Goal: Task Accomplishment & Management: Complete application form

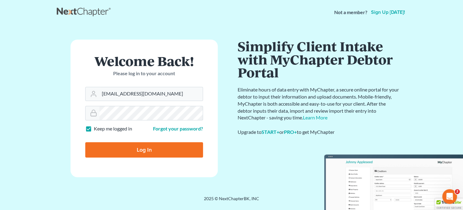
type input "jmoore@moorelawllc.com"
click at [147, 155] on input "Log In" at bounding box center [144, 149] width 118 height 15
type input "Thinking..."
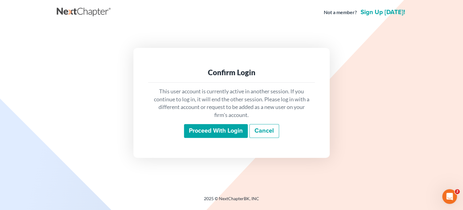
click at [203, 134] on input "Proceed with login" at bounding box center [216, 131] width 64 height 14
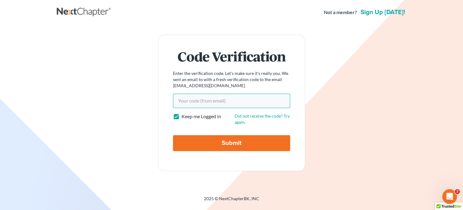
click at [225, 106] on input "Your code(from email)" at bounding box center [231, 101] width 117 height 14
paste input "fb6ca4"
type input "fb6ca4"
click at [227, 145] on input "Submit" at bounding box center [231, 143] width 117 height 16
type input "Thinking..."
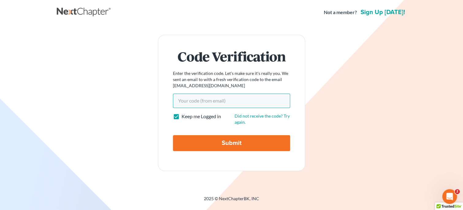
click at [220, 100] on input "Your code(from email)" at bounding box center [231, 101] width 117 height 14
paste input "fb6ca4"
type input "fb6ca4"
click at [214, 147] on input "Submit" at bounding box center [231, 143] width 117 height 16
type input "Thinking..."
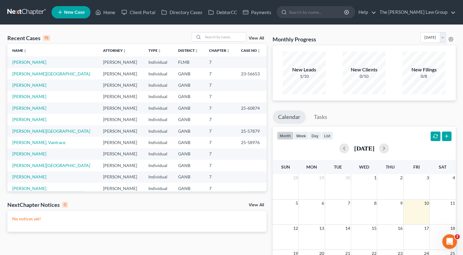
click at [76, 16] on link "New Case" at bounding box center [71, 12] width 39 height 12
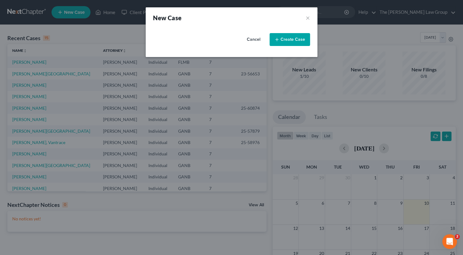
select select "19"
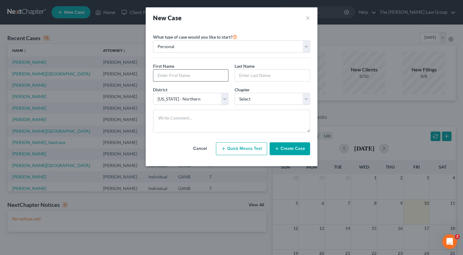
click at [173, 74] on input "text" at bounding box center [190, 76] width 75 height 12
type input "Carl"
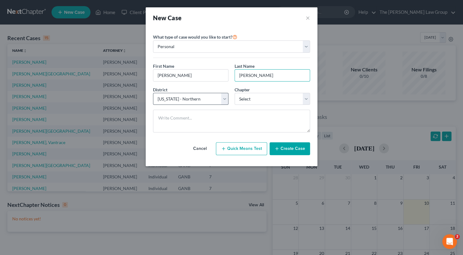
type input "Jackson"
click at [153, 93] on select "Select Alabama - Middle Alabama - Northern Alabama - Southern Alaska Arizona Ar…" at bounding box center [191, 99] width 76 height 12
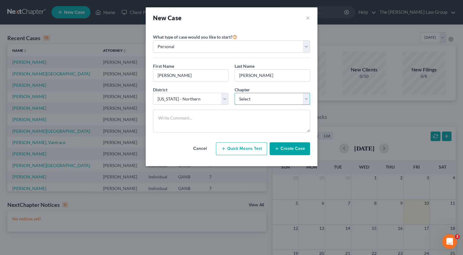
click at [235, 93] on select "Select 7 11 12 13" at bounding box center [273, 99] width 76 height 12
select select "0"
click option "7" at bounding box center [0, 0] width 0 height 0
click at [153, 93] on select "Select Alabama - Middle Alabama - Northern Alabama - Southern Alaska Arizona Ar…" at bounding box center [191, 99] width 76 height 12
select select "11"
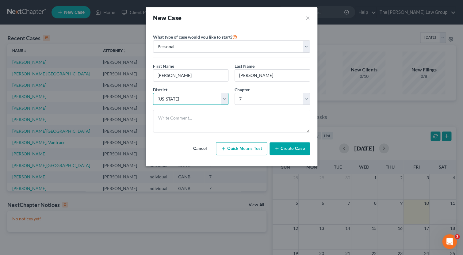
click option "Colorado" at bounding box center [0, 0] width 0 height 0
click at [297, 150] on button "Create Case" at bounding box center [290, 148] width 41 height 13
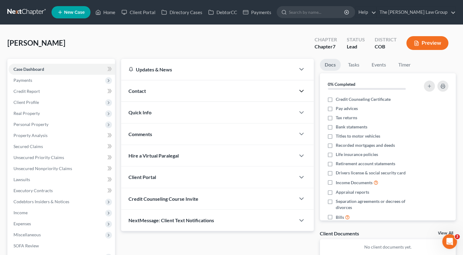
click at [302, 92] on icon "button" at bounding box center [301, 90] width 7 height 7
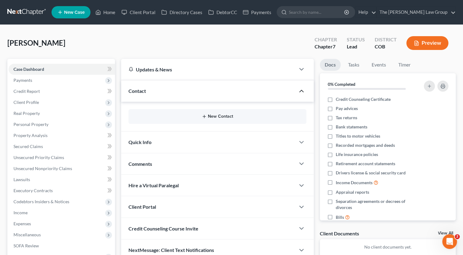
click at [203, 117] on icon "button" at bounding box center [204, 116] width 5 height 5
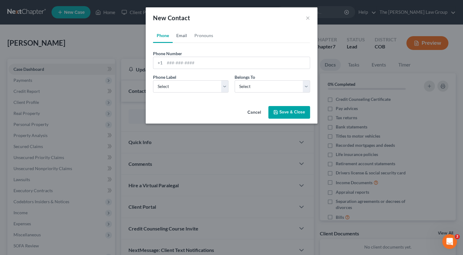
click at [183, 35] on link "Email" at bounding box center [182, 35] width 18 height 15
click at [181, 60] on input "email" at bounding box center [237, 63] width 145 height 12
select select "0"
click option "Home" at bounding box center [0, 0] width 0 height 0
select select "0"
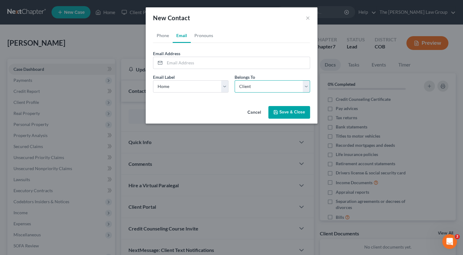
click option "Client" at bounding box center [0, 0] width 0 height 0
click at [257, 63] on input "email" at bounding box center [237, 63] width 145 height 12
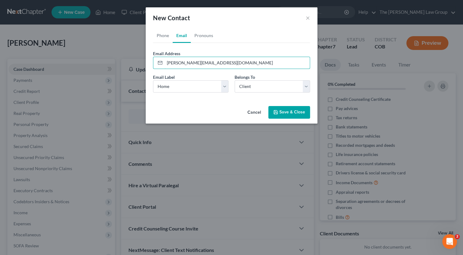
type input "carljackson@hotmail.com"
click at [268, 37] on ul "Phone Email Pronouns" at bounding box center [231, 35] width 157 height 15
click at [284, 114] on button "Save & Close" at bounding box center [290, 112] width 42 height 13
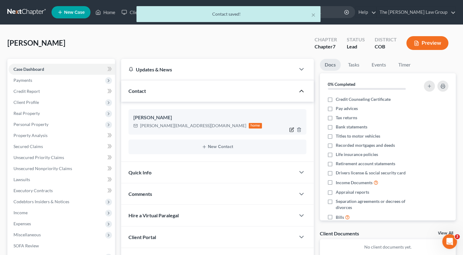
click at [290, 130] on icon "button" at bounding box center [291, 129] width 5 height 5
select select "0"
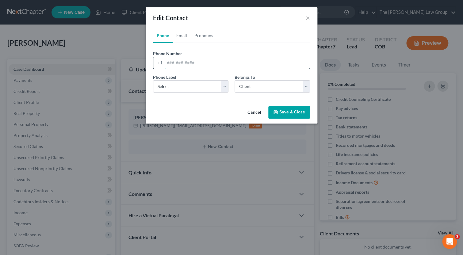
click at [209, 65] on input "tel" at bounding box center [237, 63] width 145 height 12
type input "720-979-5469"
select select "0"
click option "Mobile" at bounding box center [0, 0] width 0 height 0
click at [296, 116] on button "Save & Close" at bounding box center [290, 112] width 42 height 13
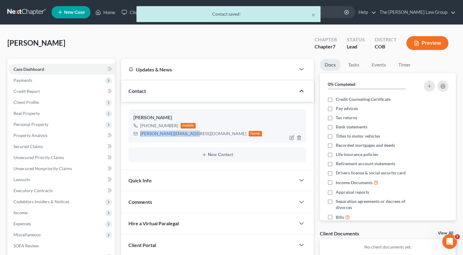
drag, startPoint x: 188, startPoint y: 134, endPoint x: 141, endPoint y: 136, distance: 48.0
click at [140, 136] on div "carljackson@hotmail.com home" at bounding box center [198, 134] width 129 height 8
copy div "carljackson@hotmail.com"
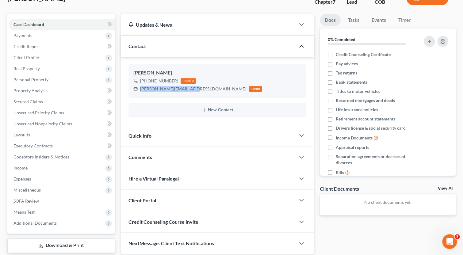
scroll to position [81, 0]
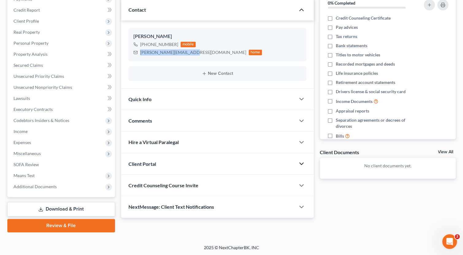
click at [304, 164] on icon "button" at bounding box center [301, 163] width 7 height 7
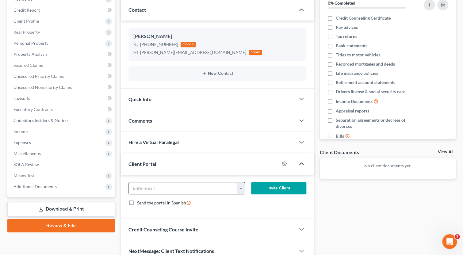
click at [204, 192] on input "email" at bounding box center [183, 189] width 109 height 12
paste input "carljackson@hotmail.com"
type input "carljackson@hotmail.com"
click at [245, 208] on form "carljackson@hotmail.com carljackson@hotmail.com Invite Client Send the portal i…" at bounding box center [218, 196] width 184 height 29
click at [286, 190] on button "Invite Client" at bounding box center [278, 188] width 55 height 12
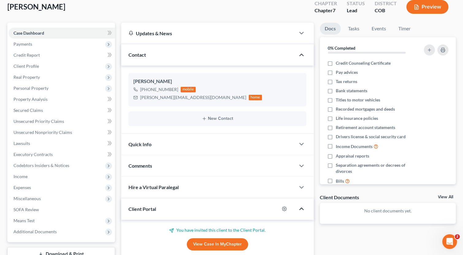
scroll to position [0, 0]
